Goal: Transaction & Acquisition: Book appointment/travel/reservation

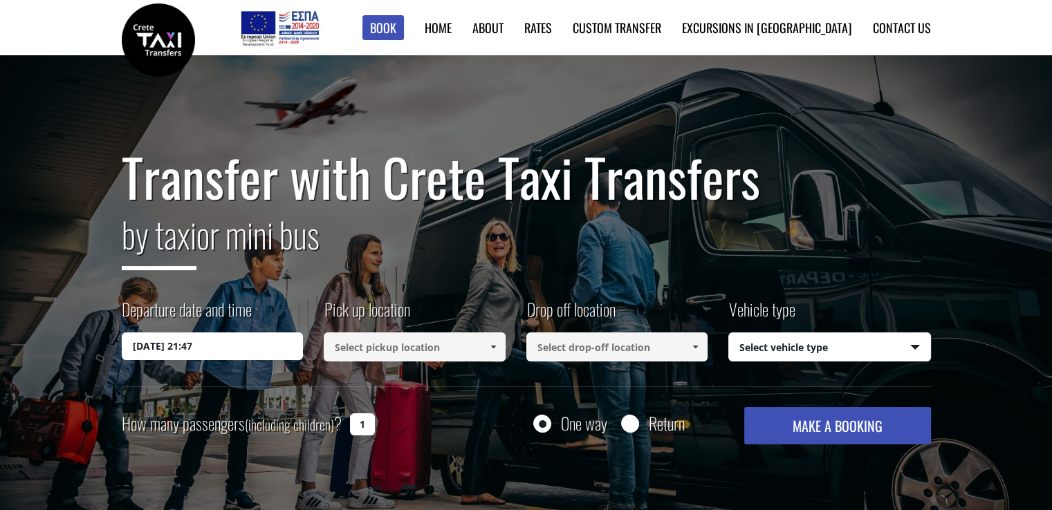
click at [357, 344] on input at bounding box center [415, 347] width 182 height 29
click at [492, 344] on span at bounding box center [492, 347] width 11 height 11
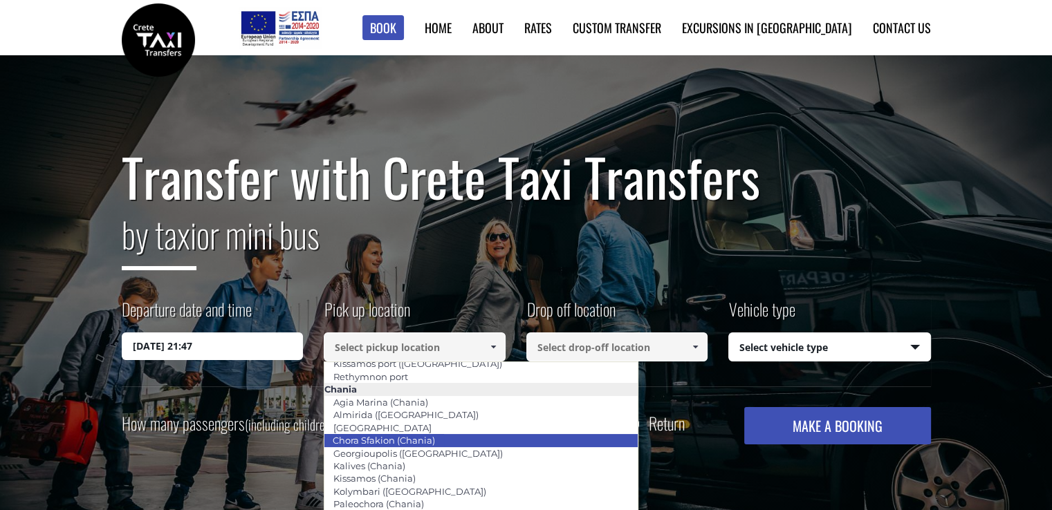
scroll to position [69, 0]
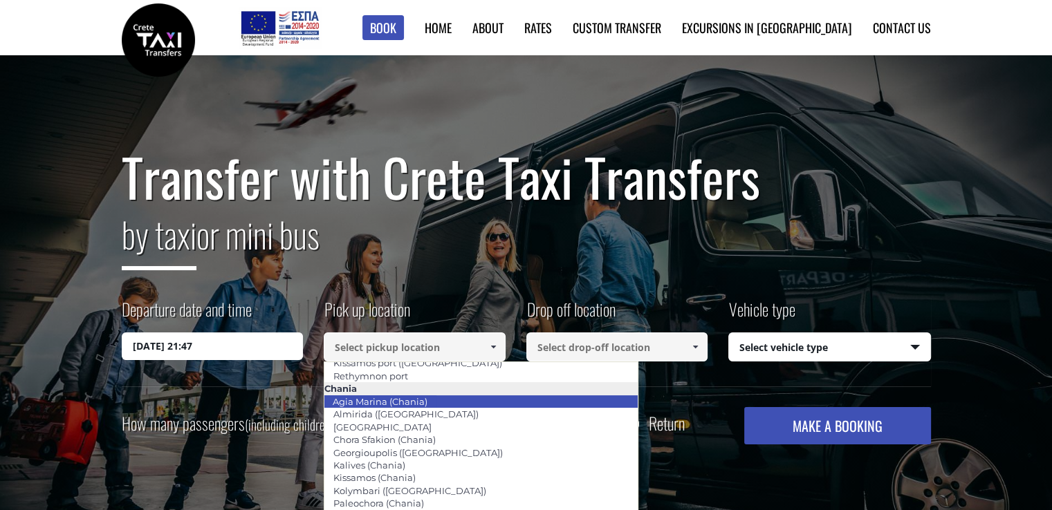
click at [404, 402] on link "Agia Marina (Chania)" at bounding box center [380, 401] width 113 height 19
type input "Agia Marina (Chania)"
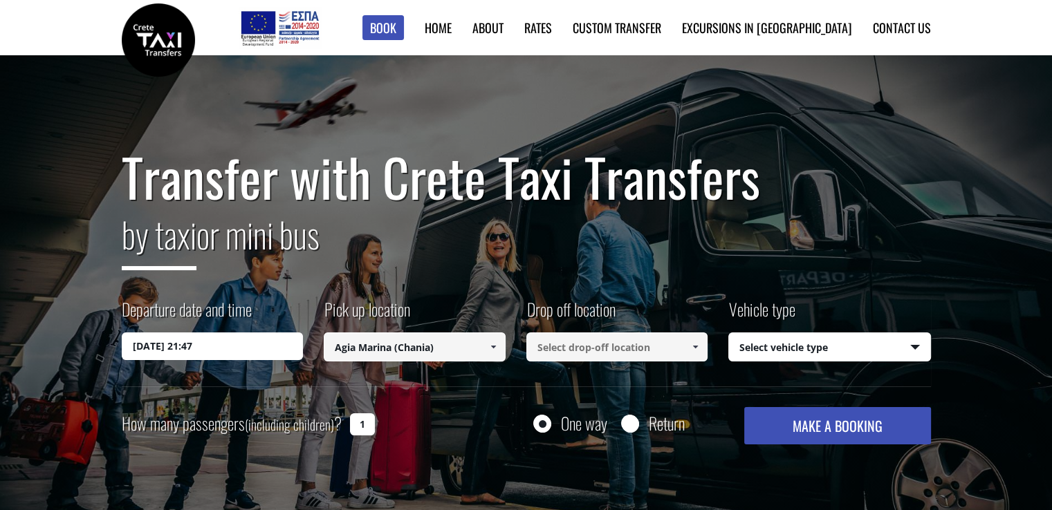
click at [608, 351] on input at bounding box center [617, 347] width 182 height 29
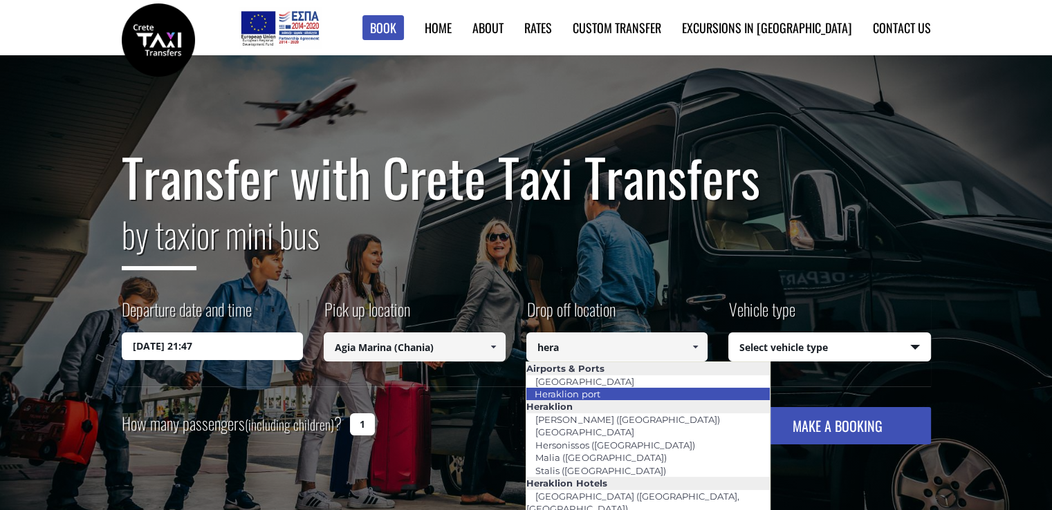
click at [675, 389] on li "Heraklion port" at bounding box center [647, 394] width 243 height 12
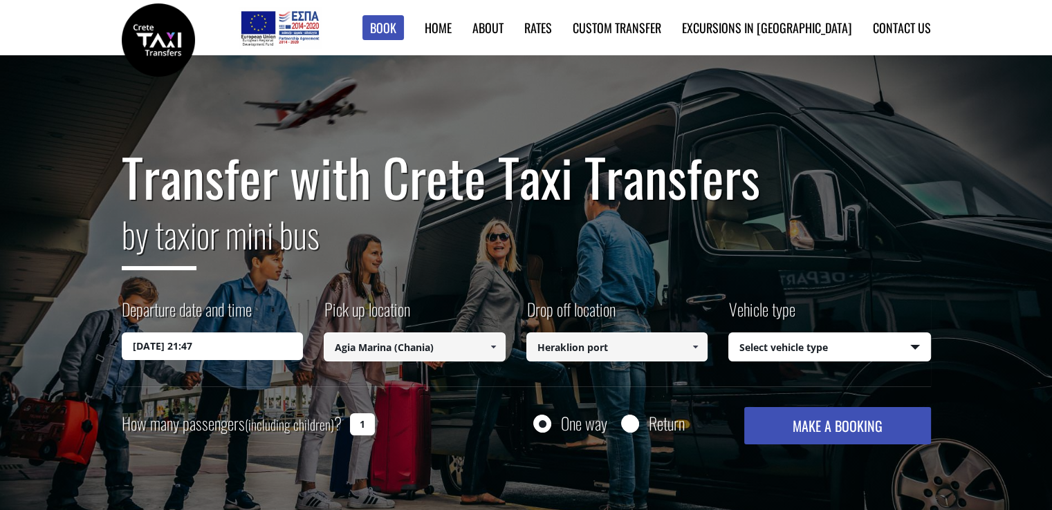
type input "Heraklion port"
click at [824, 355] on select "Select vehicle type Taxi (4 passengers) Mercedes E Class Mini Van (7 passengers…" at bounding box center [829, 347] width 201 height 29
select select "540"
click at [729, 333] on select "Select vehicle type Taxi (4 passengers) Mercedes E Class Mini Van (7 passengers…" at bounding box center [829, 347] width 201 height 29
click at [856, 435] on button "MAKE A BOOKING" at bounding box center [837, 425] width 186 height 37
